Goal: Transaction & Acquisition: Subscribe to service/newsletter

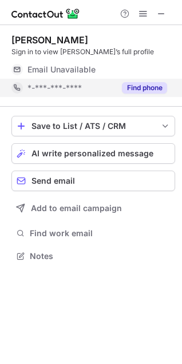
scroll to position [248, 182]
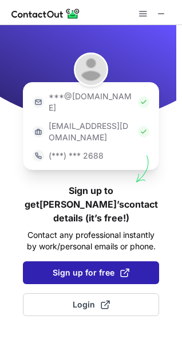
click at [86, 267] on span "Sign up for free" at bounding box center [91, 272] width 77 height 11
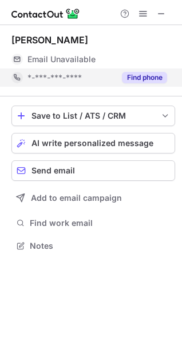
scroll to position [238, 182]
click at [152, 77] on button "Find phone" at bounding box center [144, 77] width 45 height 11
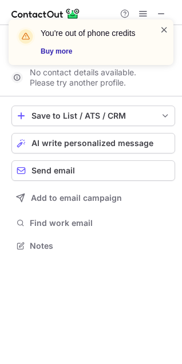
click at [163, 34] on span at bounding box center [163, 29] width 9 height 11
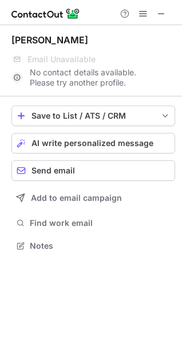
click at [163, 16] on div "You're out of phone credits Buy more" at bounding box center [90, 19] width 183 height 23
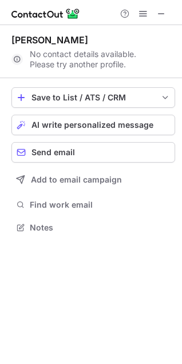
scroll to position [220, 182]
click at [157, 14] on span at bounding box center [161, 13] width 9 height 9
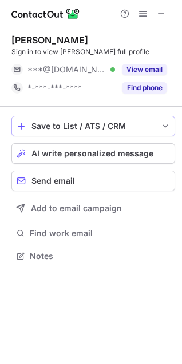
scroll to position [248, 182]
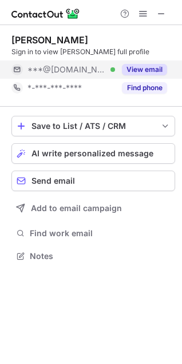
click at [149, 67] on button "View email" at bounding box center [144, 69] width 45 height 11
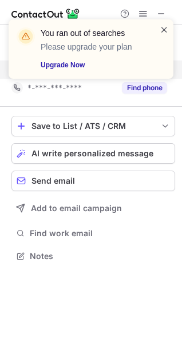
click at [167, 33] on span at bounding box center [163, 29] width 9 height 11
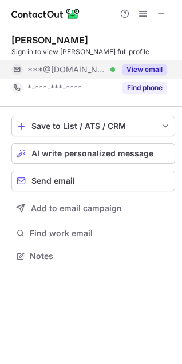
click at [142, 71] on button "View email" at bounding box center [144, 69] width 45 height 11
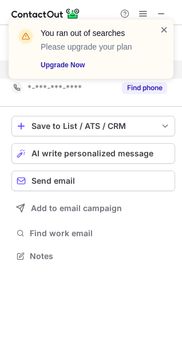
click at [164, 30] on span at bounding box center [163, 29] width 9 height 11
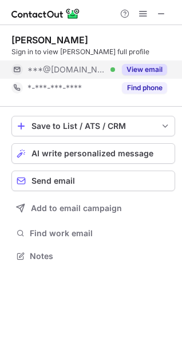
click at [141, 12] on div "You ran out of searches Please upgrade your plan Upgrade Now" at bounding box center [90, 53] width 183 height 91
click at [139, 15] on span at bounding box center [142, 13] width 9 height 9
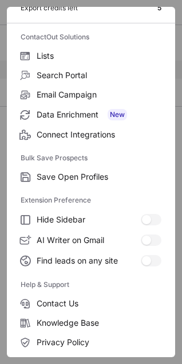
scroll to position [111, 0]
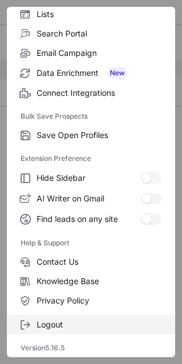
click at [58, 326] on span "Logout" at bounding box center [99, 325] width 125 height 10
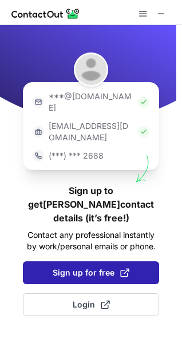
click at [75, 267] on span "Sign up for free" at bounding box center [91, 272] width 77 height 11
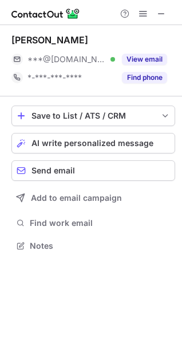
scroll to position [238, 182]
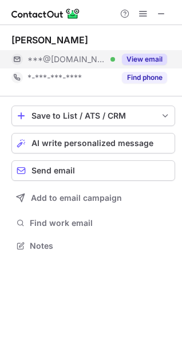
click at [138, 60] on button "View email" at bounding box center [144, 59] width 45 height 11
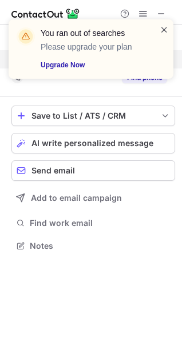
click at [165, 29] on span at bounding box center [163, 29] width 9 height 11
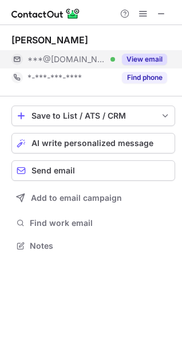
click at [146, 13] on div "You ran out of searches Please upgrade your plan Upgrade Now" at bounding box center [90, 53] width 183 height 91
click at [143, 14] on span at bounding box center [142, 13] width 9 height 9
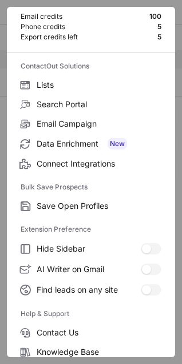
scroll to position [111, 0]
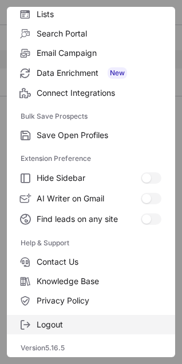
click at [58, 320] on span "Logout" at bounding box center [99, 325] width 125 height 10
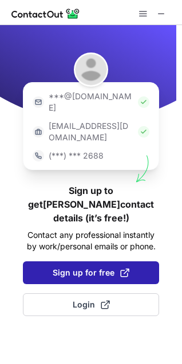
click at [81, 267] on span "Sign up for free" at bounding box center [91, 272] width 77 height 11
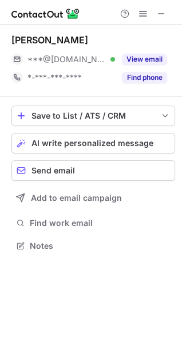
scroll to position [238, 182]
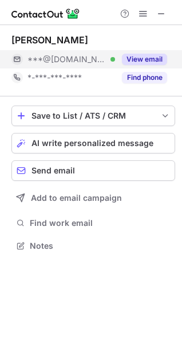
click at [142, 58] on button "View email" at bounding box center [144, 59] width 45 height 11
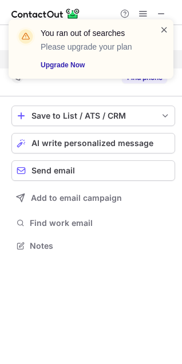
click at [164, 26] on span at bounding box center [163, 29] width 9 height 11
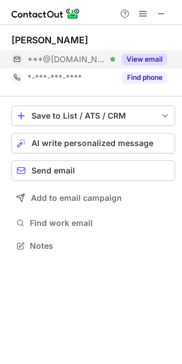
click at [142, 18] on div "You ran out of searches Please upgrade your plan Upgrade Now" at bounding box center [90, 53] width 183 height 91
click at [142, 18] on span at bounding box center [142, 13] width 9 height 9
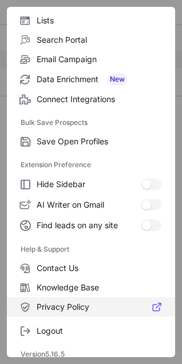
scroll to position [110, 0]
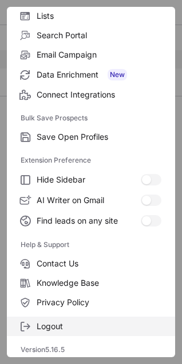
click at [71, 320] on label "Logout" at bounding box center [91, 326] width 168 height 19
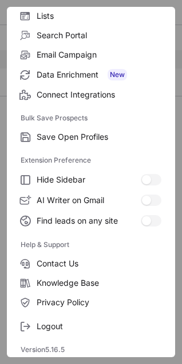
scroll to position [0, 0]
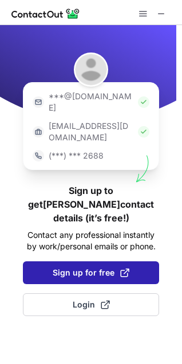
click at [98, 267] on span "Sign up for free" at bounding box center [91, 272] width 77 height 11
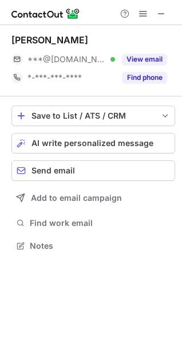
scroll to position [238, 182]
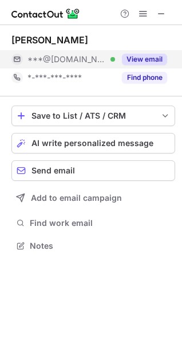
click at [131, 59] on button "View email" at bounding box center [144, 59] width 45 height 11
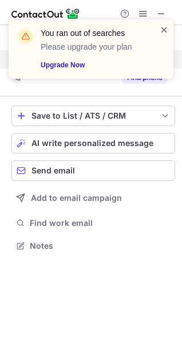
click at [163, 31] on span at bounding box center [163, 29] width 9 height 11
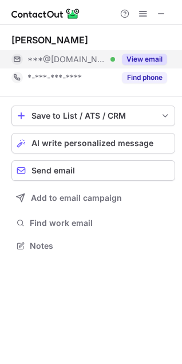
click at [143, 17] on div "You ran out of searches Please upgrade your plan Upgrade Now" at bounding box center [90, 19] width 183 height 23
click at [143, 16] on span at bounding box center [142, 13] width 9 height 9
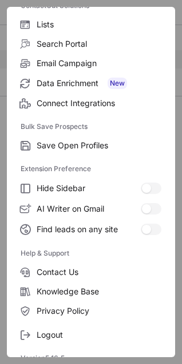
scroll to position [111, 0]
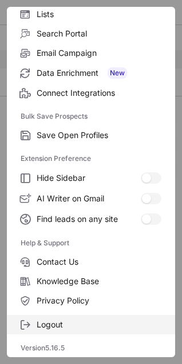
click at [47, 322] on span "Logout" at bounding box center [99, 325] width 125 height 10
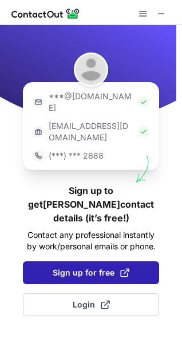
click at [105, 267] on span "Sign up for free" at bounding box center [91, 272] width 77 height 11
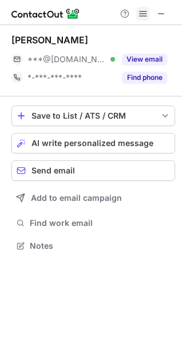
scroll to position [238, 182]
click at [138, 17] on button at bounding box center [143, 14] width 14 height 14
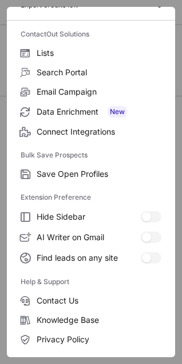
scroll to position [111, 0]
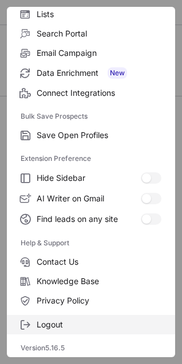
click at [60, 320] on span "Logout" at bounding box center [99, 325] width 125 height 10
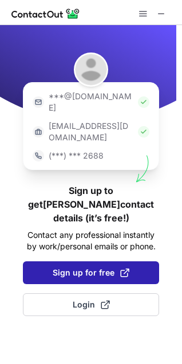
click at [99, 262] on button "Sign up for free" at bounding box center [91, 273] width 136 height 23
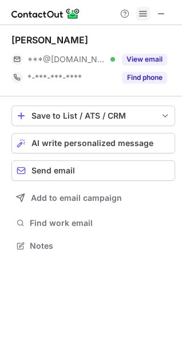
scroll to position [238, 182]
click at [140, 11] on span at bounding box center [142, 13] width 9 height 9
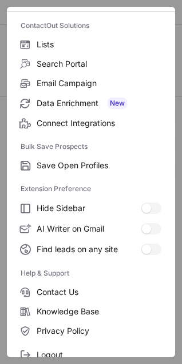
scroll to position [111, 0]
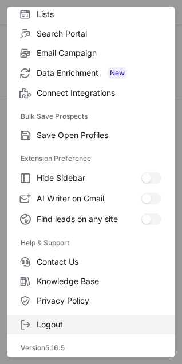
click at [43, 324] on span "Logout" at bounding box center [99, 325] width 125 height 10
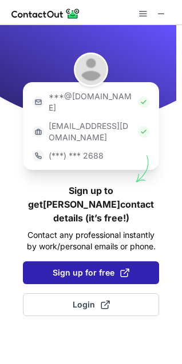
click at [105, 267] on span "Sign up for free" at bounding box center [91, 272] width 77 height 11
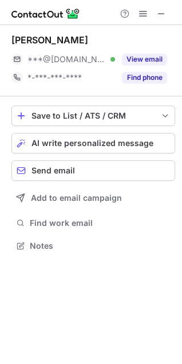
scroll to position [238, 182]
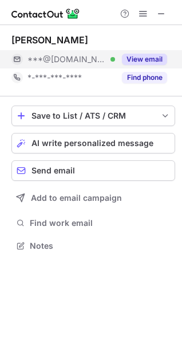
click at [140, 59] on button "View email" at bounding box center [144, 59] width 45 height 11
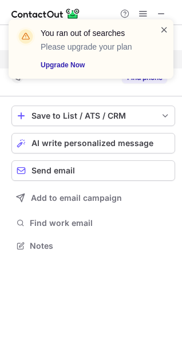
click at [165, 28] on span at bounding box center [163, 29] width 9 height 11
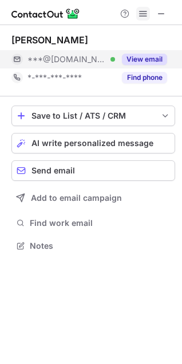
click at [138, 14] on button at bounding box center [143, 14] width 14 height 14
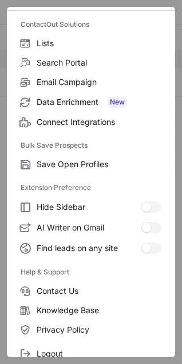
scroll to position [111, 0]
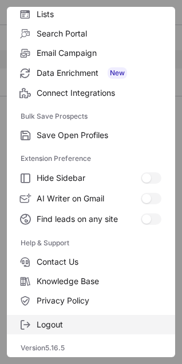
click at [40, 318] on label "Logout" at bounding box center [91, 324] width 168 height 19
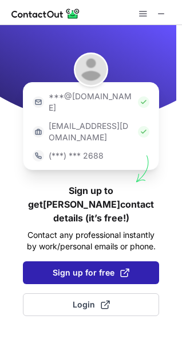
click at [94, 267] on span "Sign up for free" at bounding box center [91, 272] width 77 height 11
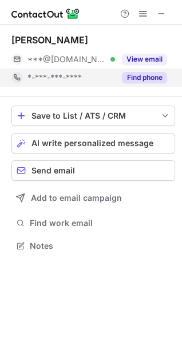
scroll to position [238, 182]
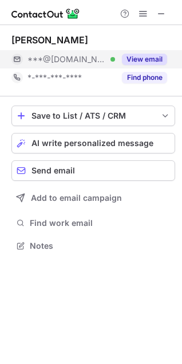
click at [146, 58] on button "View email" at bounding box center [144, 59] width 45 height 11
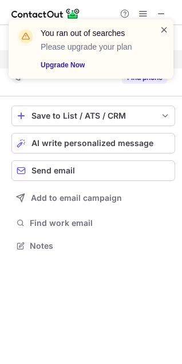
click at [165, 31] on span at bounding box center [163, 29] width 9 height 11
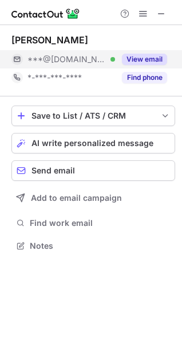
click at [145, 15] on div "You ran out of searches Please upgrade your plan Upgrade Now" at bounding box center [90, 19] width 183 height 23
click at [141, 15] on span at bounding box center [142, 13] width 9 height 9
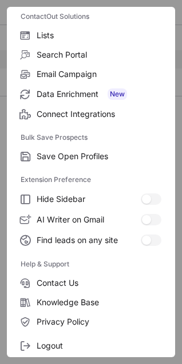
scroll to position [111, 0]
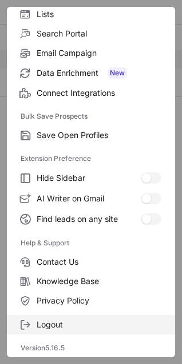
click at [54, 323] on span "Logout" at bounding box center [99, 325] width 125 height 10
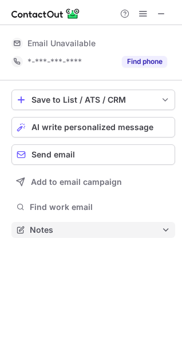
scroll to position [0, 0]
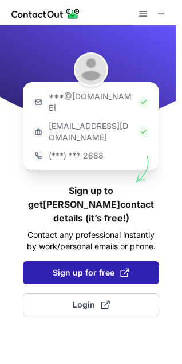
click at [99, 267] on span "Sign up for free" at bounding box center [91, 272] width 77 height 11
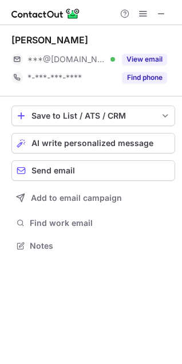
scroll to position [238, 182]
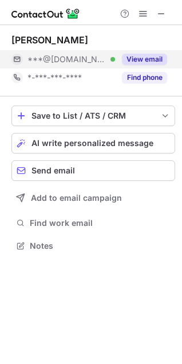
click at [134, 58] on button "View email" at bounding box center [144, 59] width 45 height 11
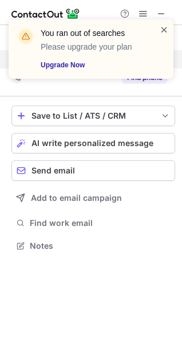
click at [164, 30] on span at bounding box center [163, 29] width 9 height 11
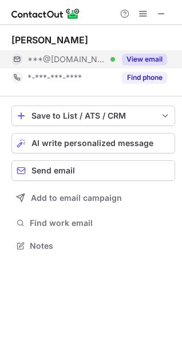
click at [142, 16] on div "You ran out of searches Please upgrade your plan Upgrade Now" at bounding box center [90, 53] width 183 height 91
click at [142, 16] on span at bounding box center [142, 13] width 9 height 9
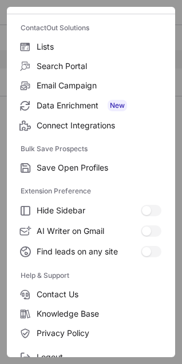
scroll to position [111, 0]
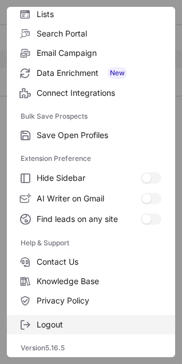
click at [45, 322] on span "Logout" at bounding box center [99, 325] width 125 height 10
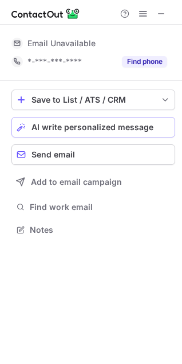
scroll to position [222, 182]
